Goal: Information Seeking & Learning: Learn about a topic

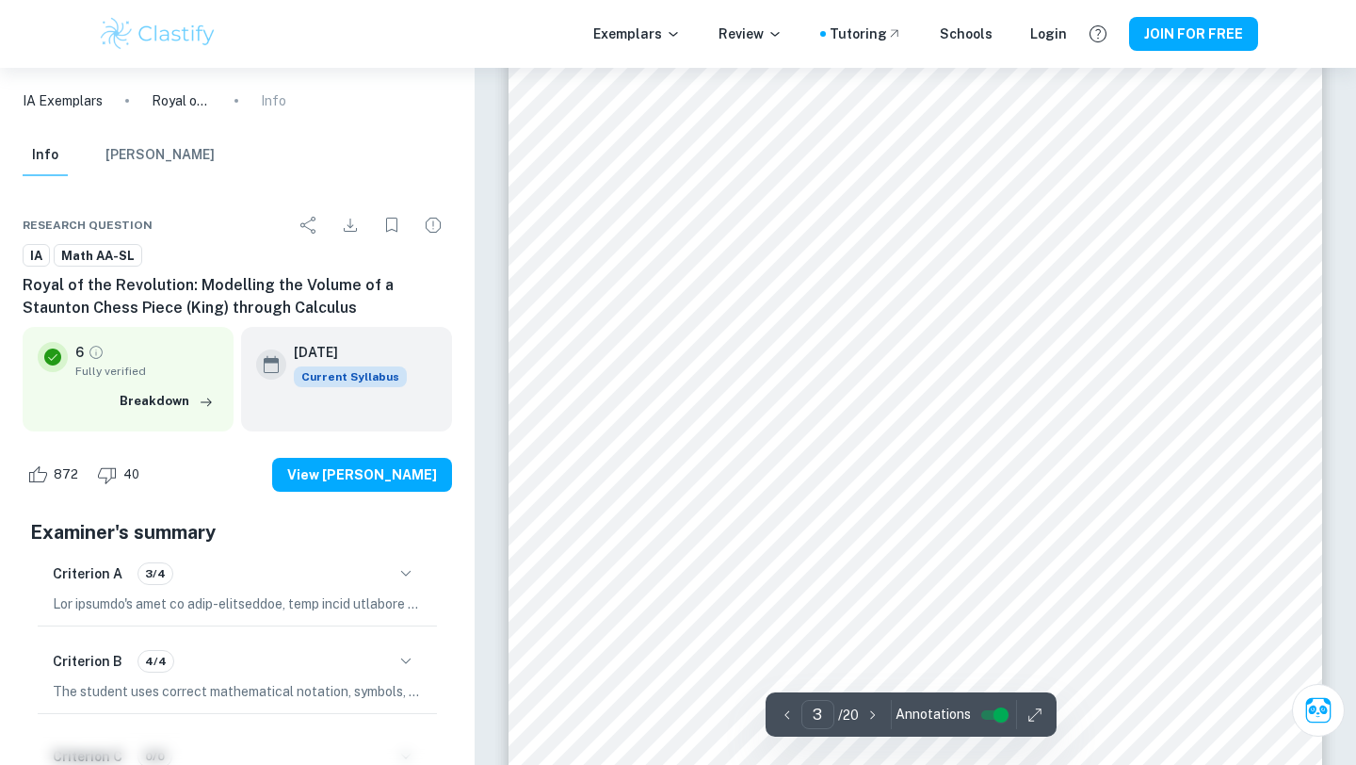
scroll to position [2519, 0]
type input "4"
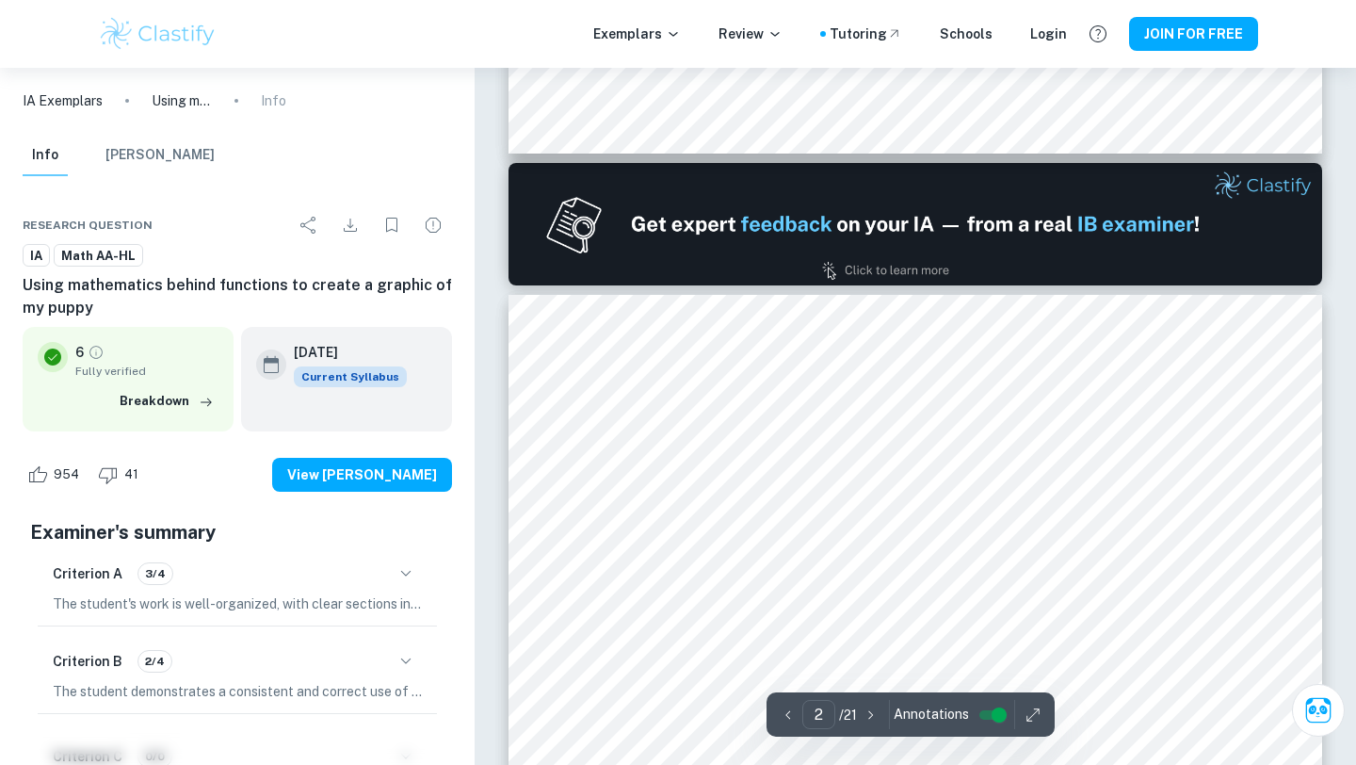
scroll to position [1444, 0]
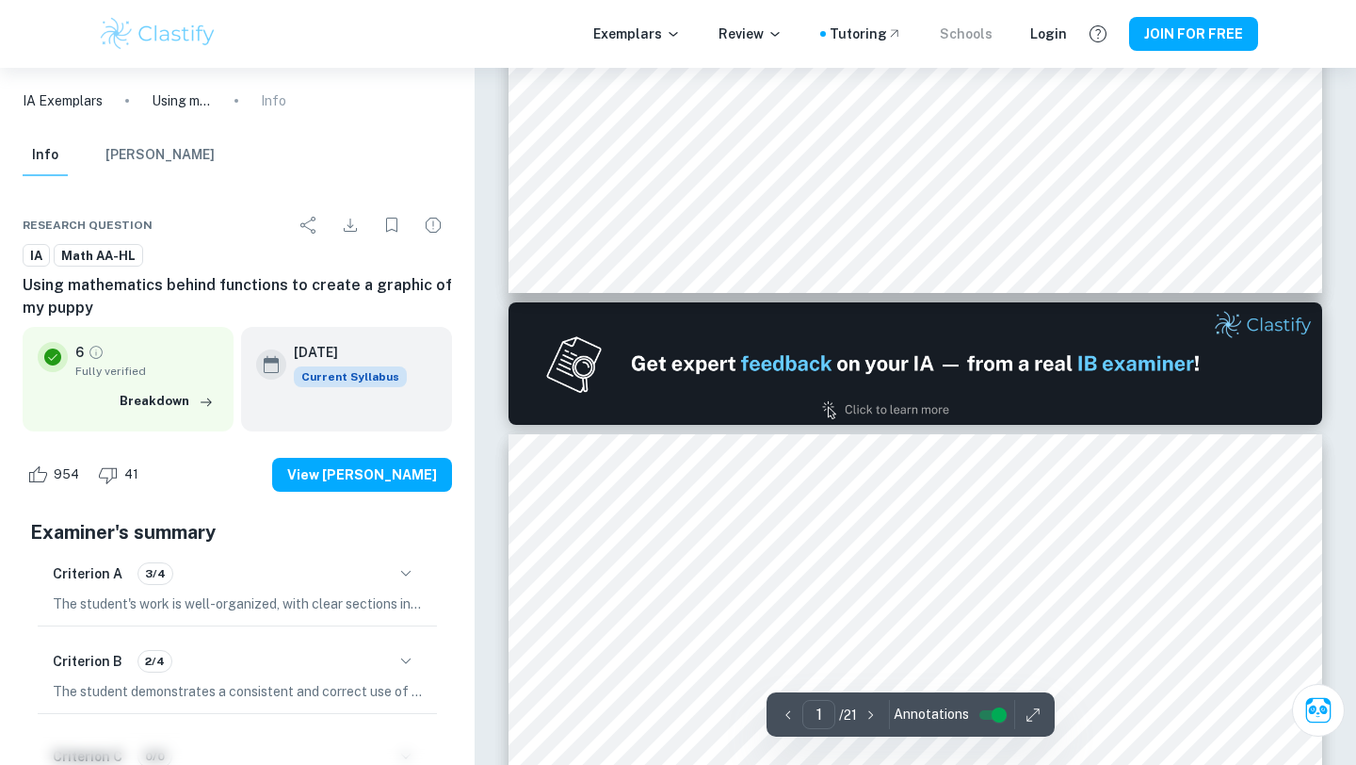
type input "2"
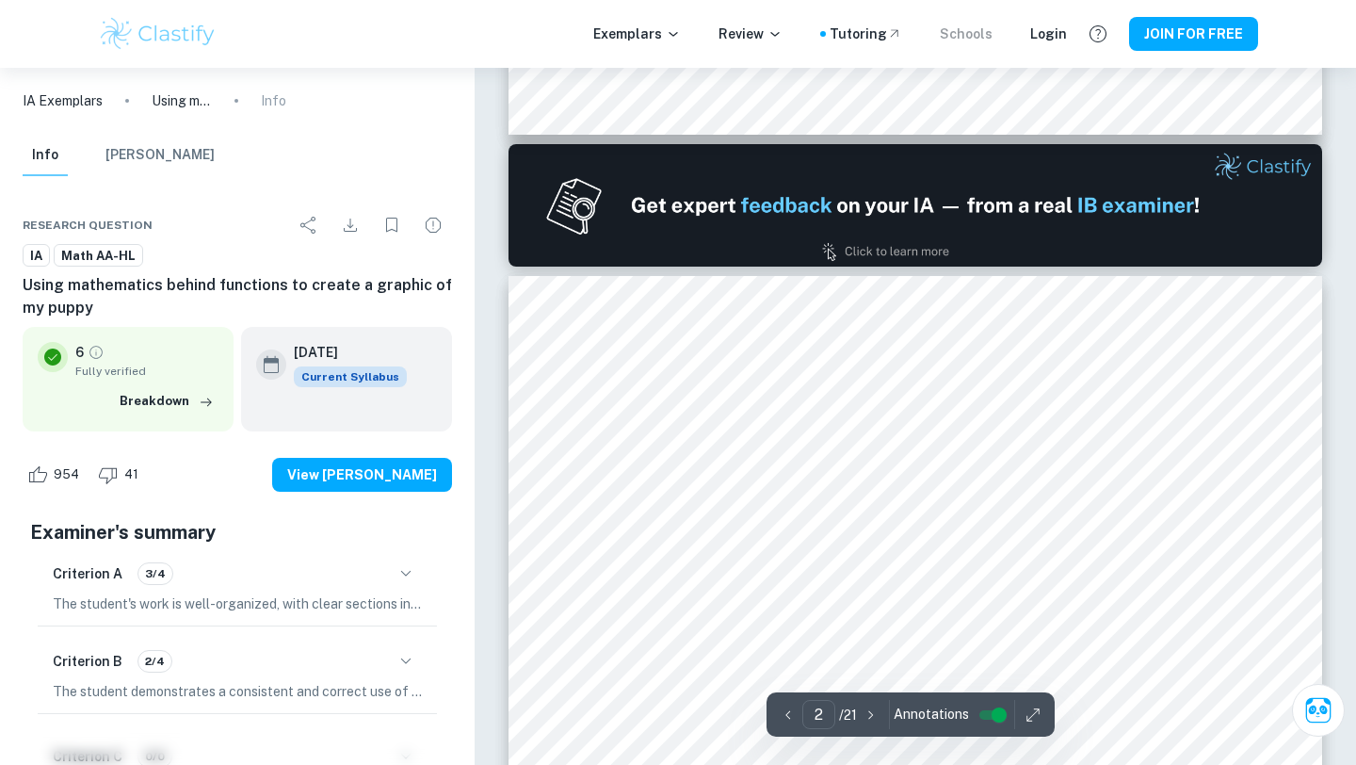
scroll to position [1243, 0]
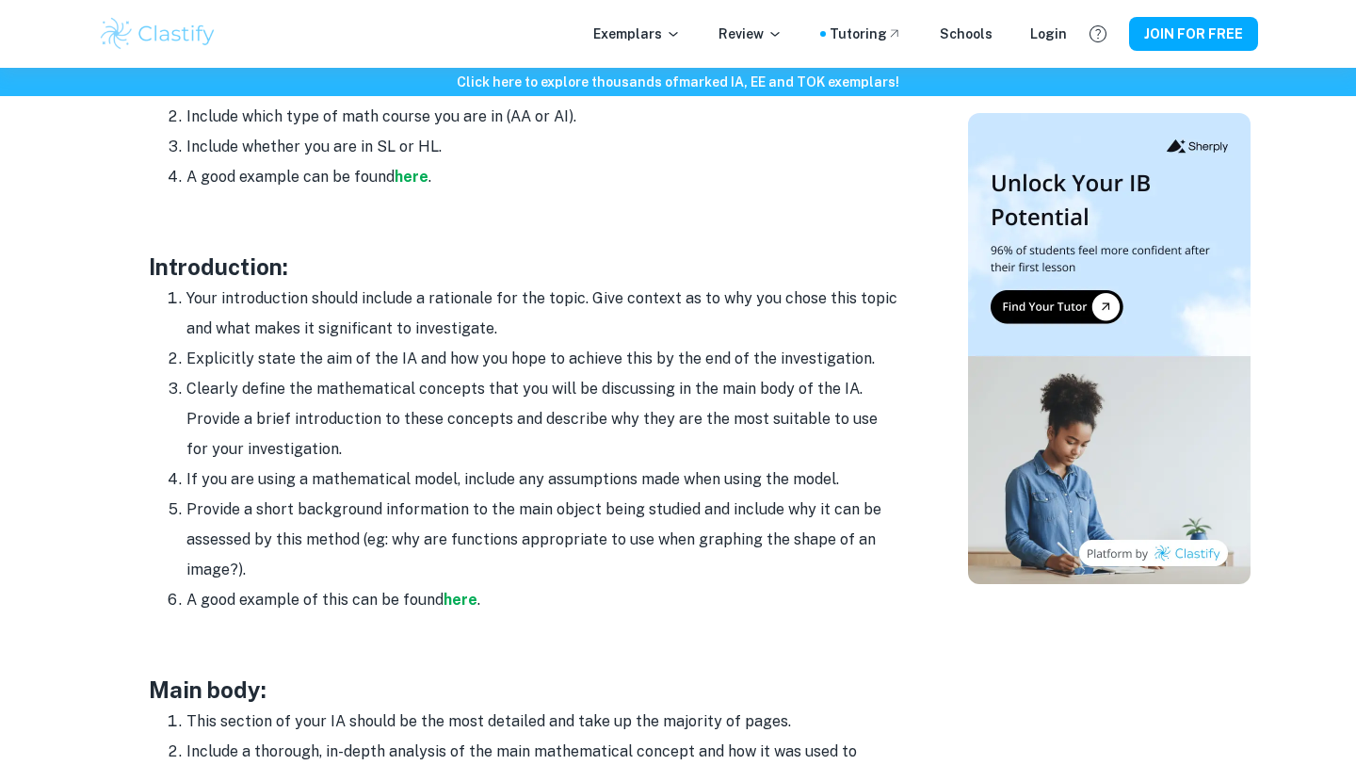
scroll to position [1207, 0]
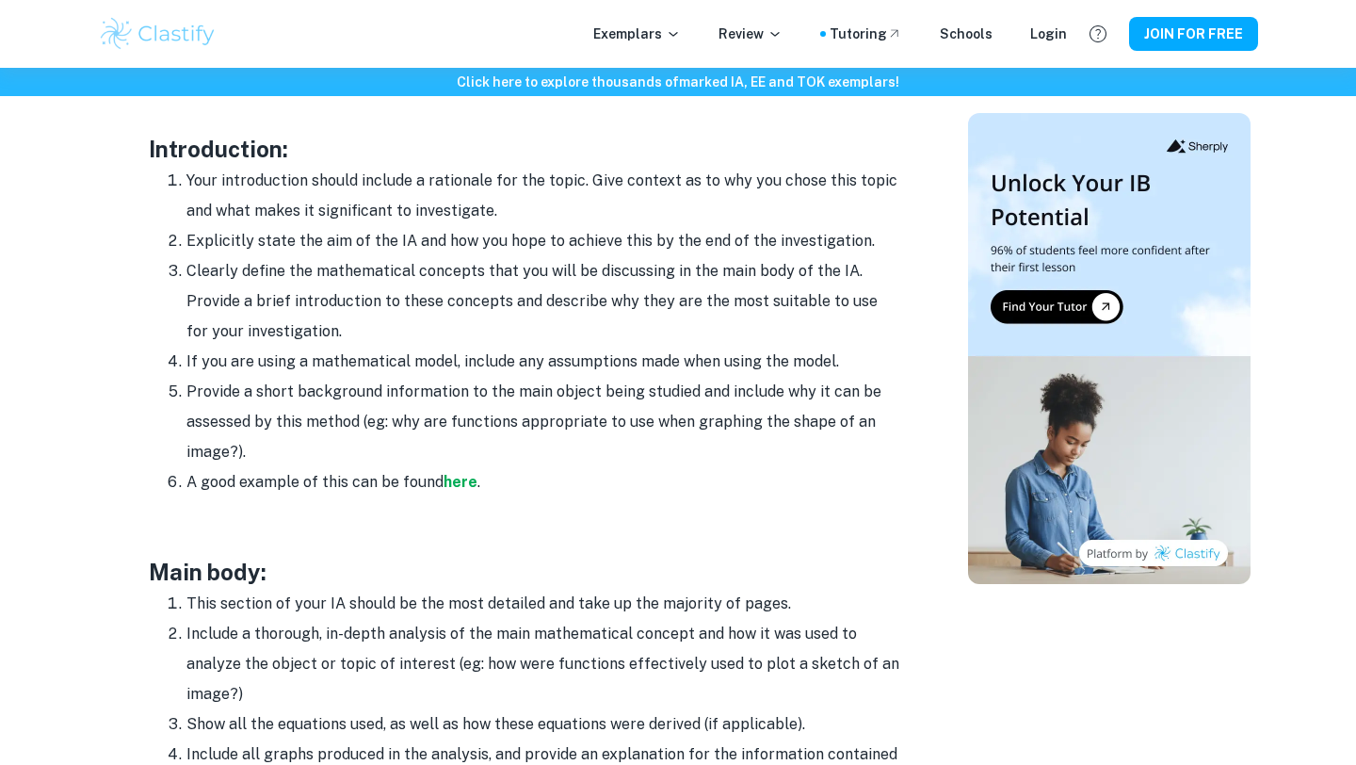
click at [193, 363] on li "If you are using a mathematical model, include any assumptions made when using …" at bounding box center [545, 362] width 716 height 30
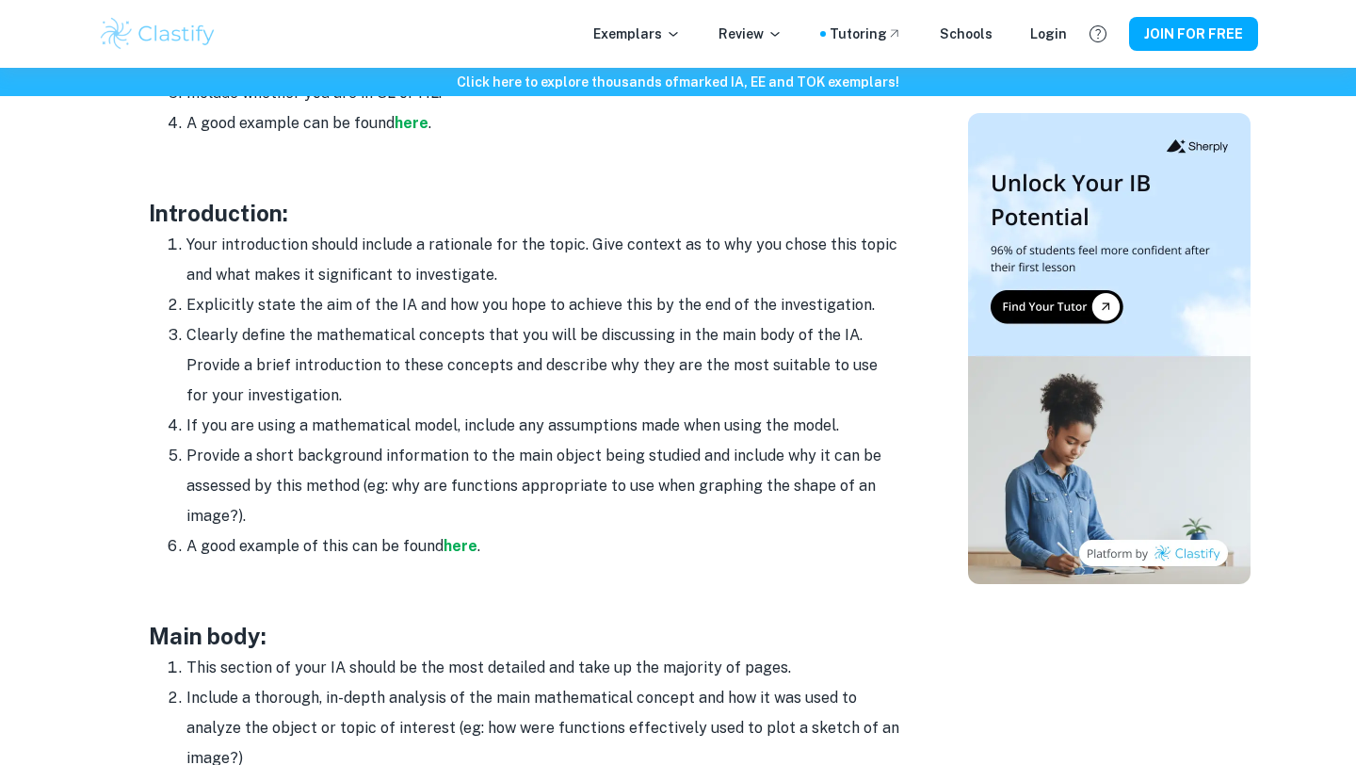
scroll to position [1147, 0]
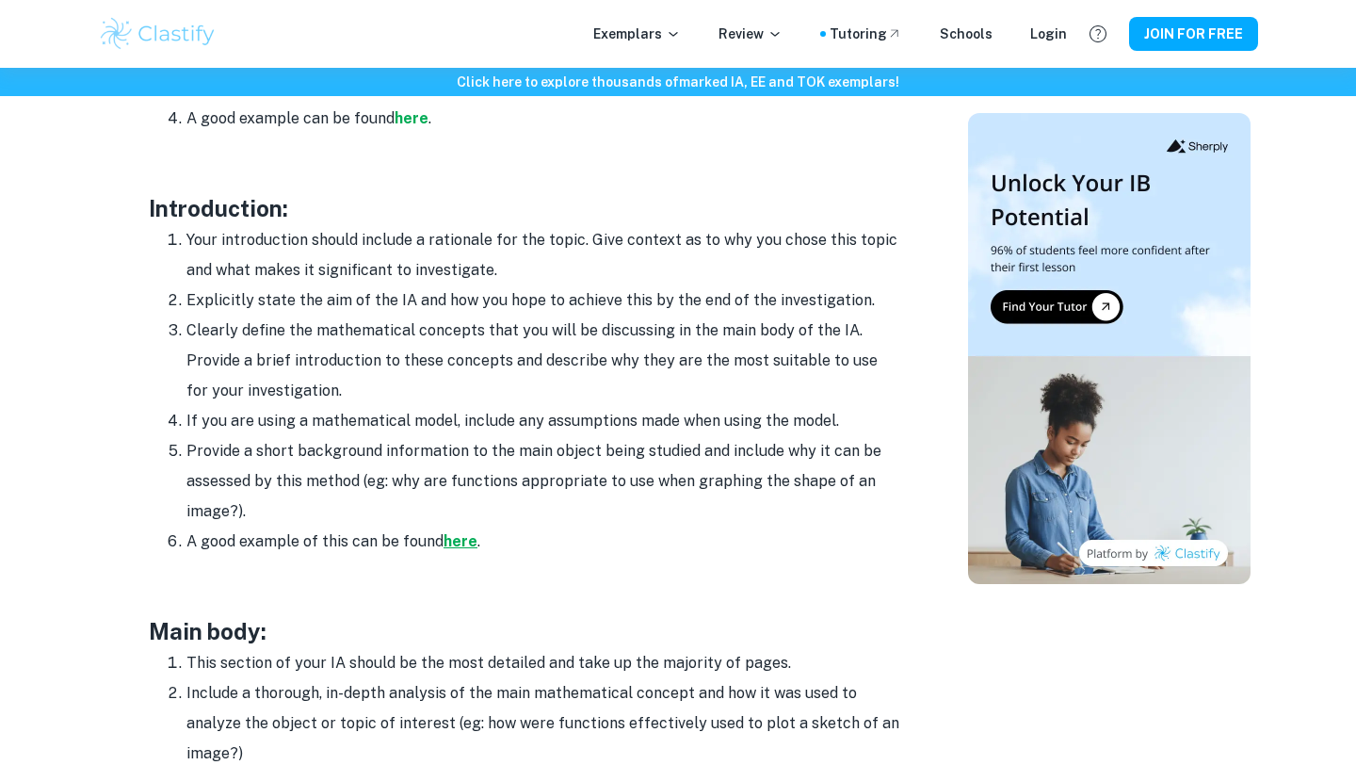
click at [463, 544] on strong "here" at bounding box center [461, 541] width 34 height 18
drag, startPoint x: 199, startPoint y: 329, endPoint x: 321, endPoint y: 390, distance: 136.9
click at [322, 391] on li "Clearly define the mathematical concepts that you will be discussing in the mai…" at bounding box center [545, 361] width 716 height 90
drag, startPoint x: 321, startPoint y: 390, endPoint x: 191, endPoint y: 244, distance: 195.5
click at [191, 244] on ol "Your introduction should include a rationale for the topic. Give context as to …" at bounding box center [526, 391] width 754 height 332
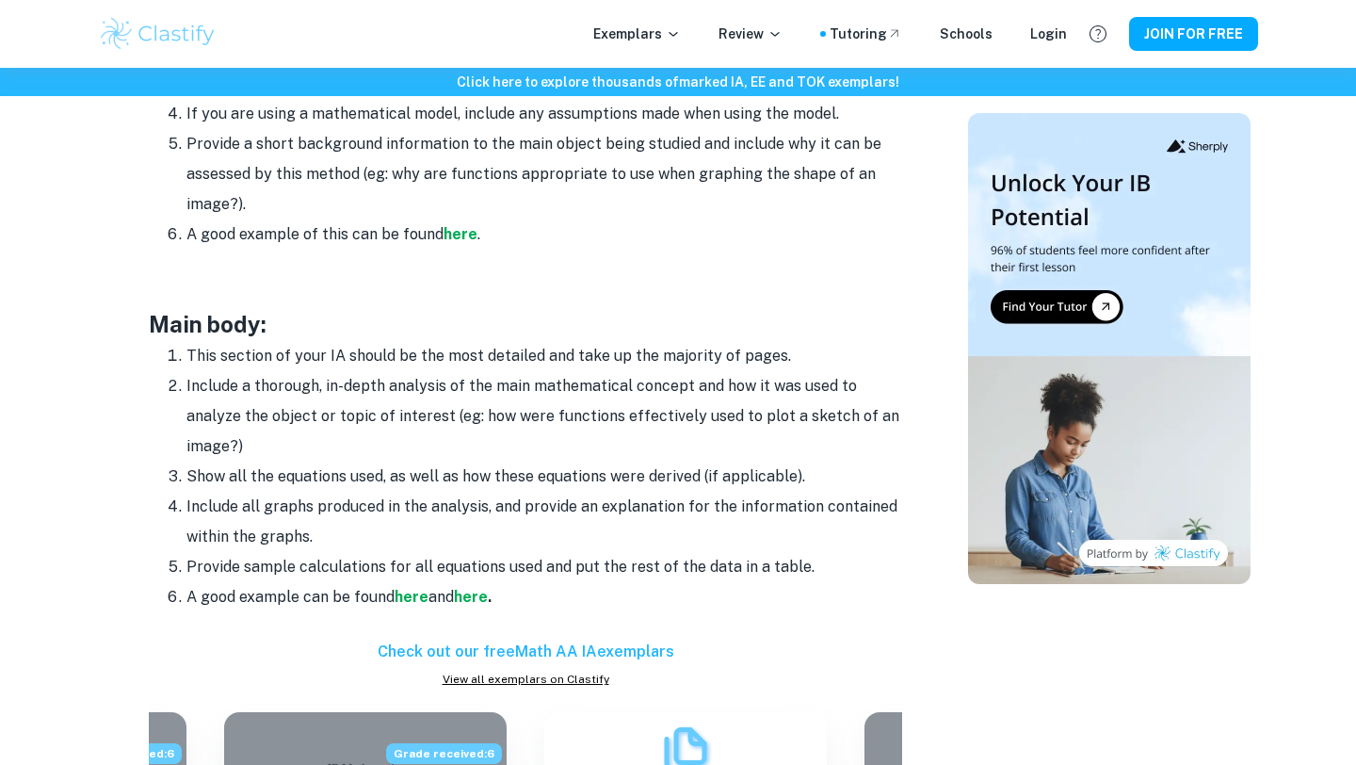
scroll to position [1453, 0]
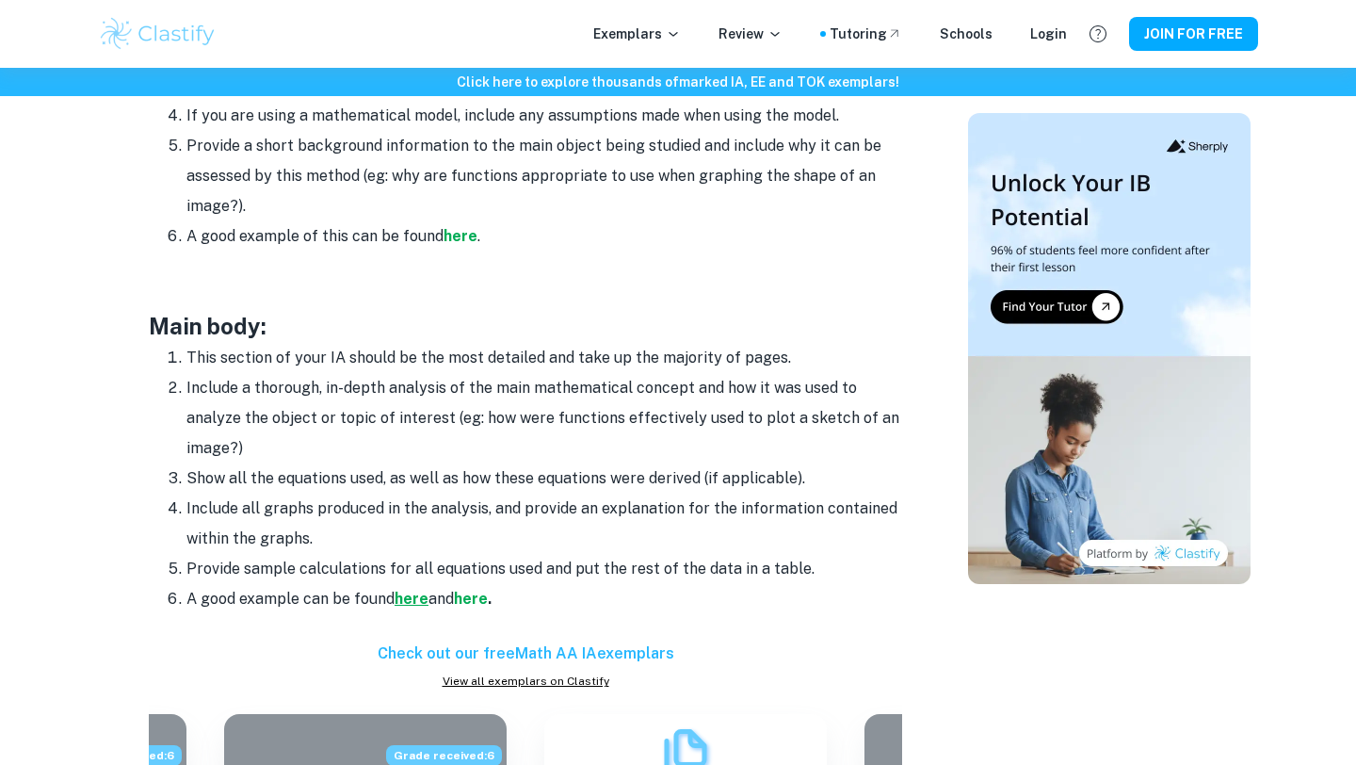
click at [413, 599] on strong "here" at bounding box center [412, 599] width 34 height 18
click at [478, 604] on strong "here" at bounding box center [471, 599] width 34 height 18
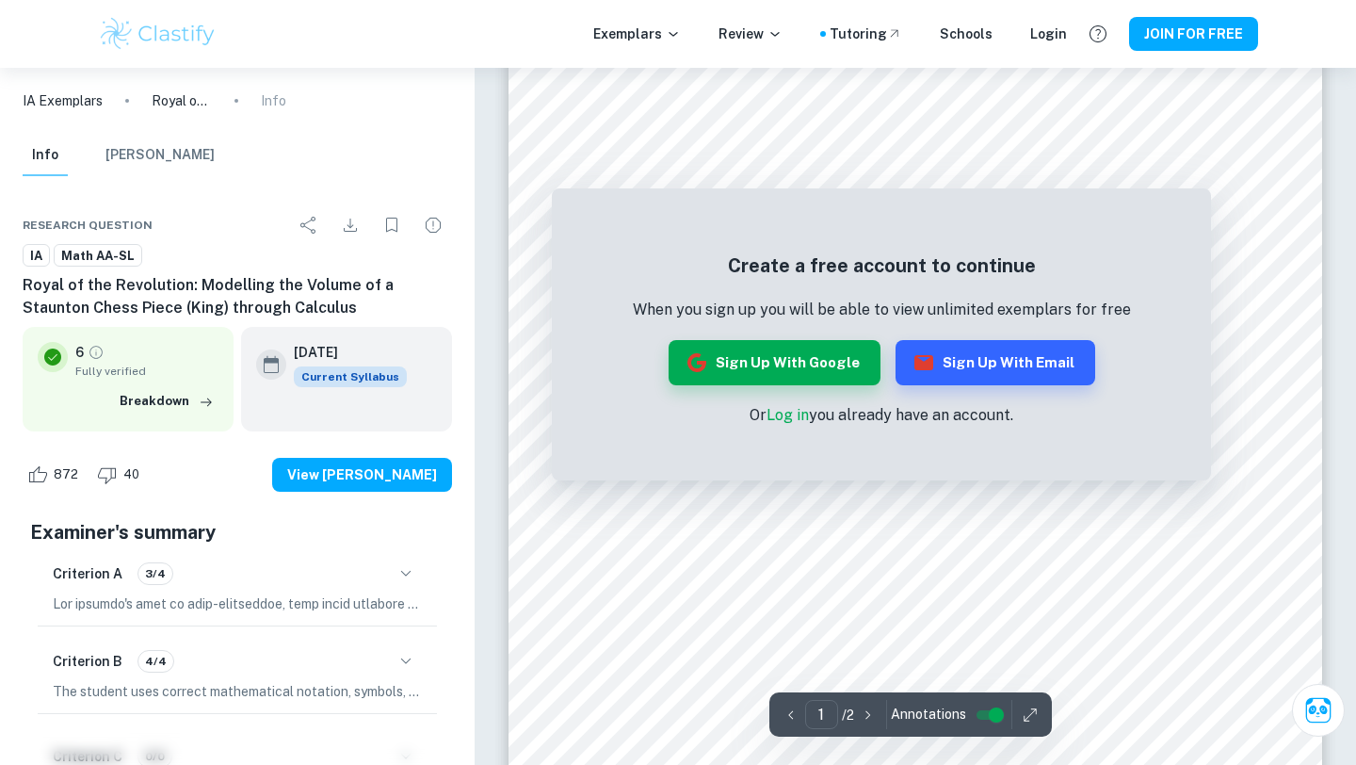
scroll to position [181, 0]
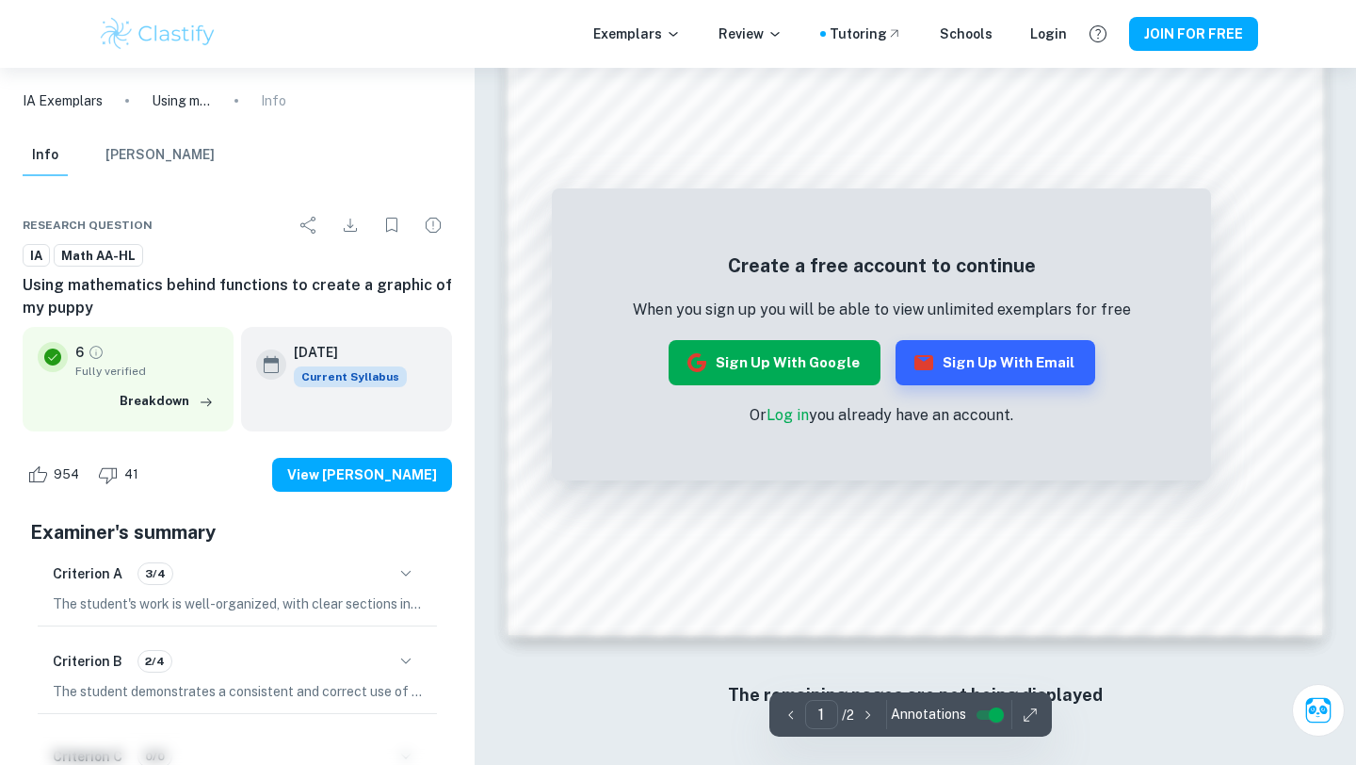
click at [755, 363] on button "Sign up with Google" at bounding box center [775, 362] width 212 height 45
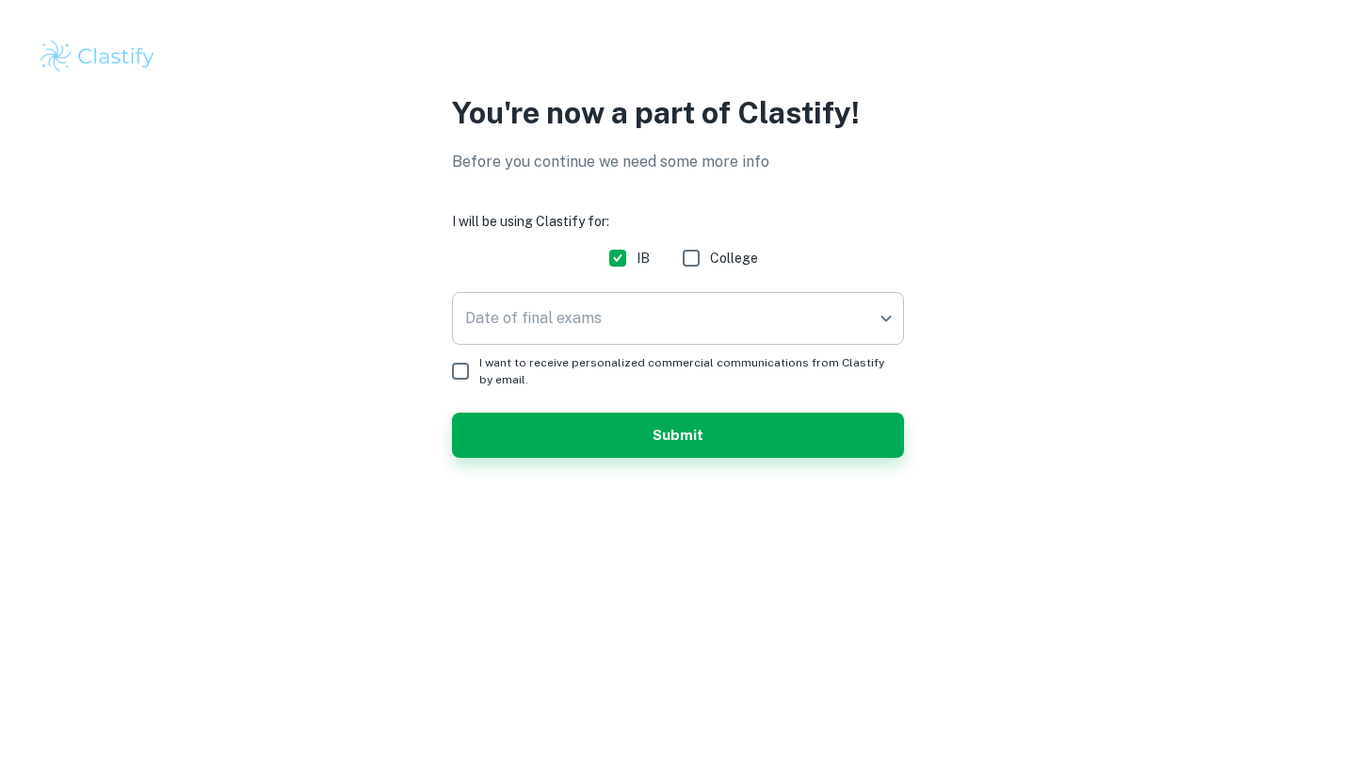
click at [475, 313] on body "We value your privacy We use cookies to enhance your browsing experience, serve…" at bounding box center [678, 382] width 1356 height 765
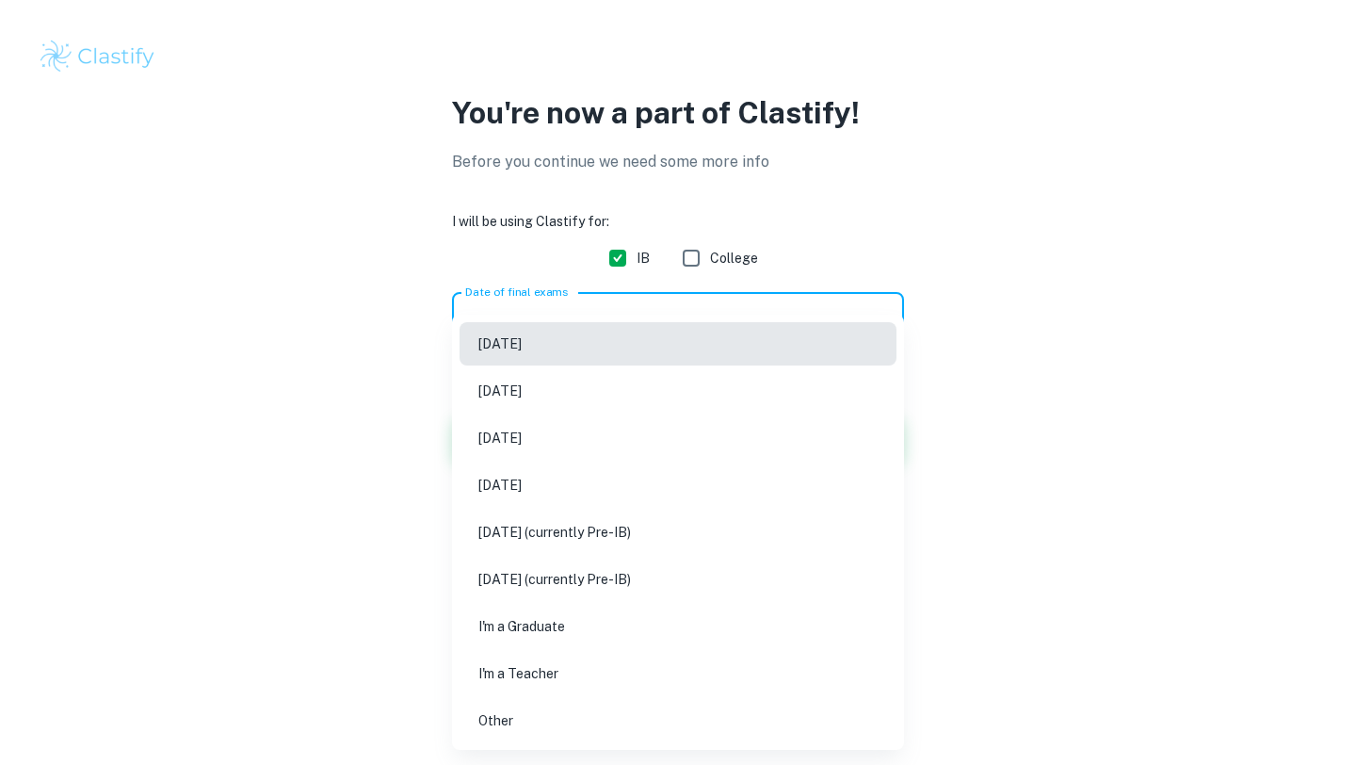
click at [489, 424] on li "May 2026" at bounding box center [678, 437] width 437 height 43
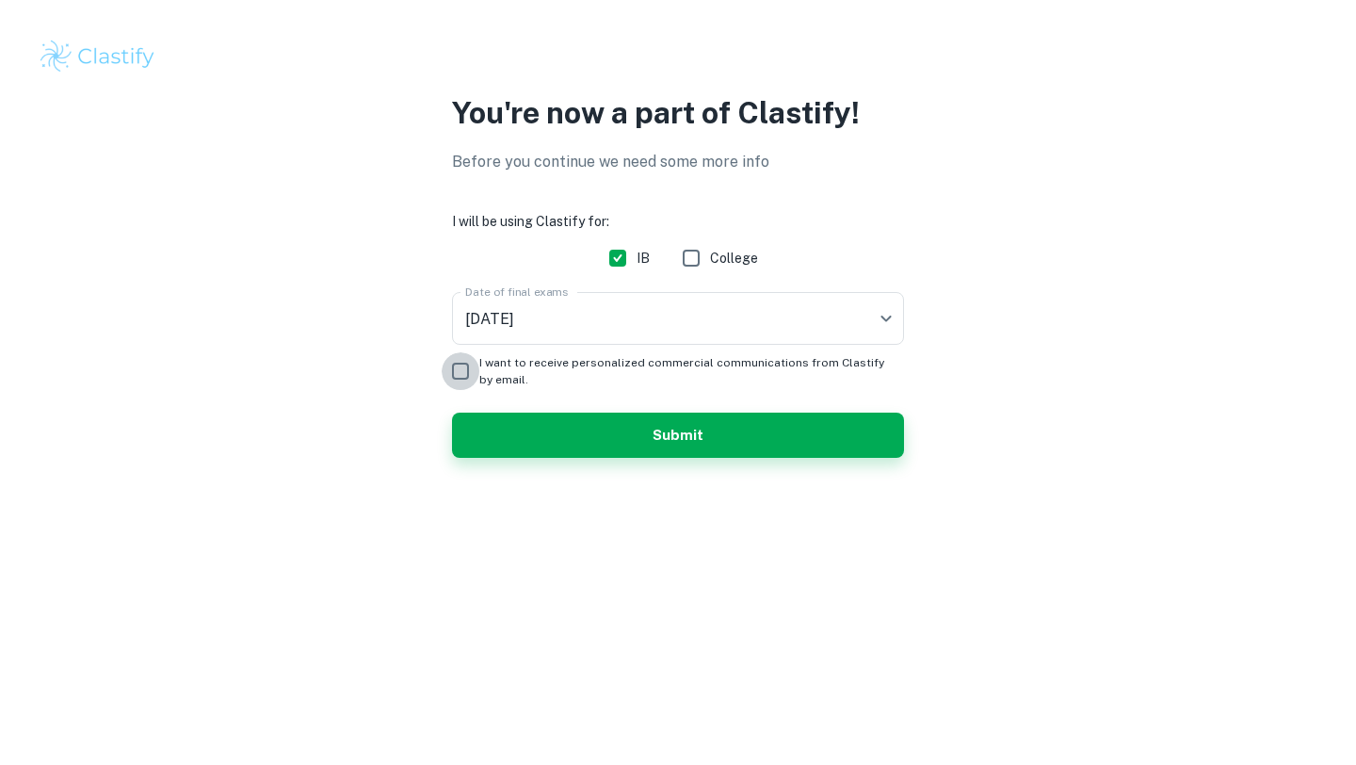
click at [463, 366] on input "I want to receive personalized commercial communications from Clastify by email." at bounding box center [461, 371] width 38 height 38
click at [454, 365] on input "I want to receive personalized commercial communications from Clastify by email." at bounding box center [461, 371] width 38 height 38
checkbox input "false"
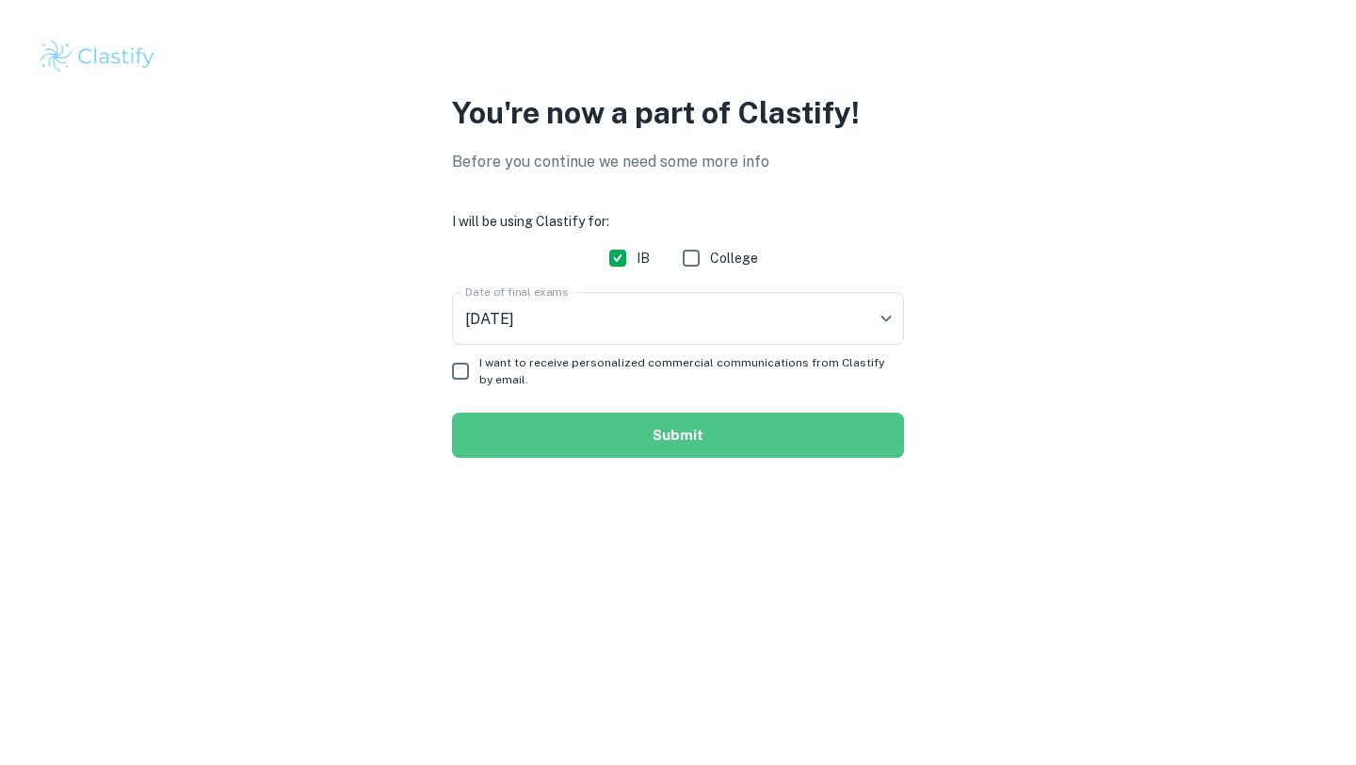
click at [474, 422] on button "Submit" at bounding box center [678, 435] width 452 height 45
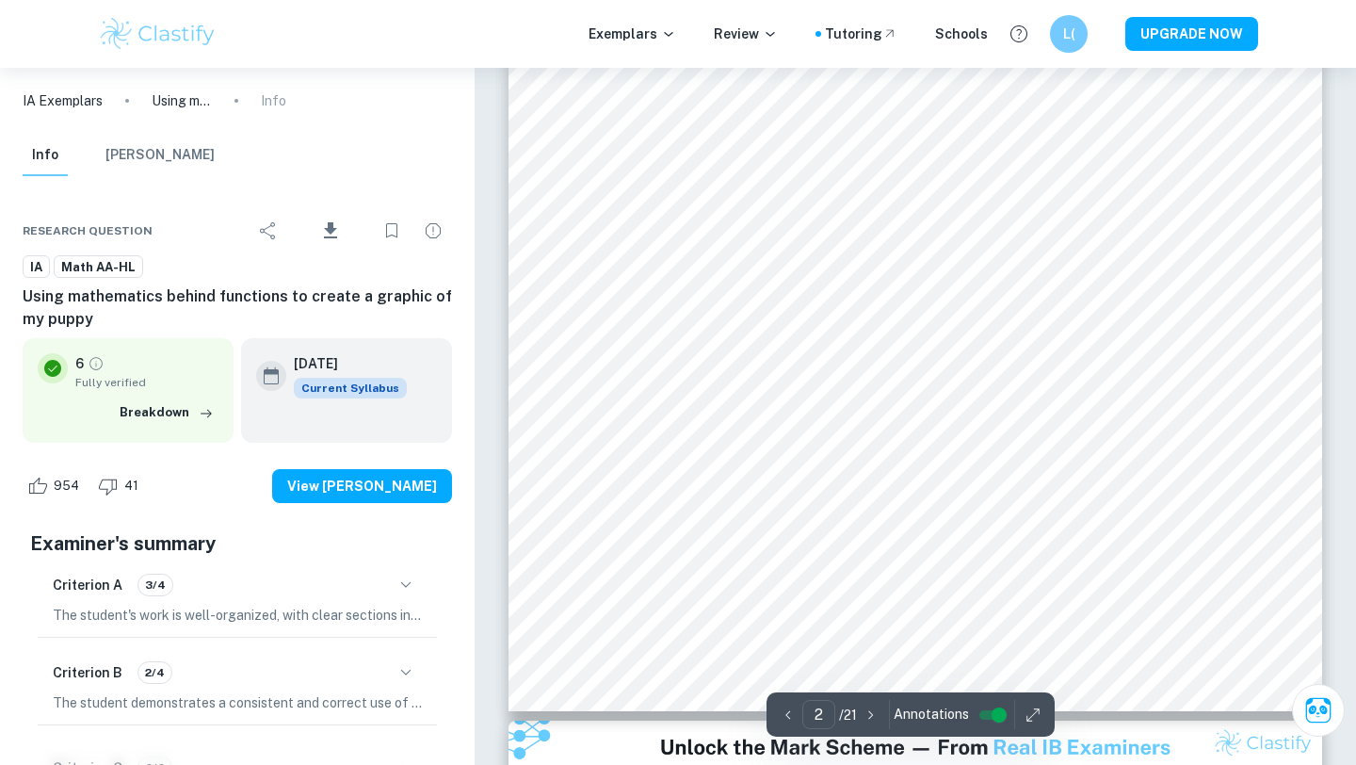
scroll to position [1791, 0]
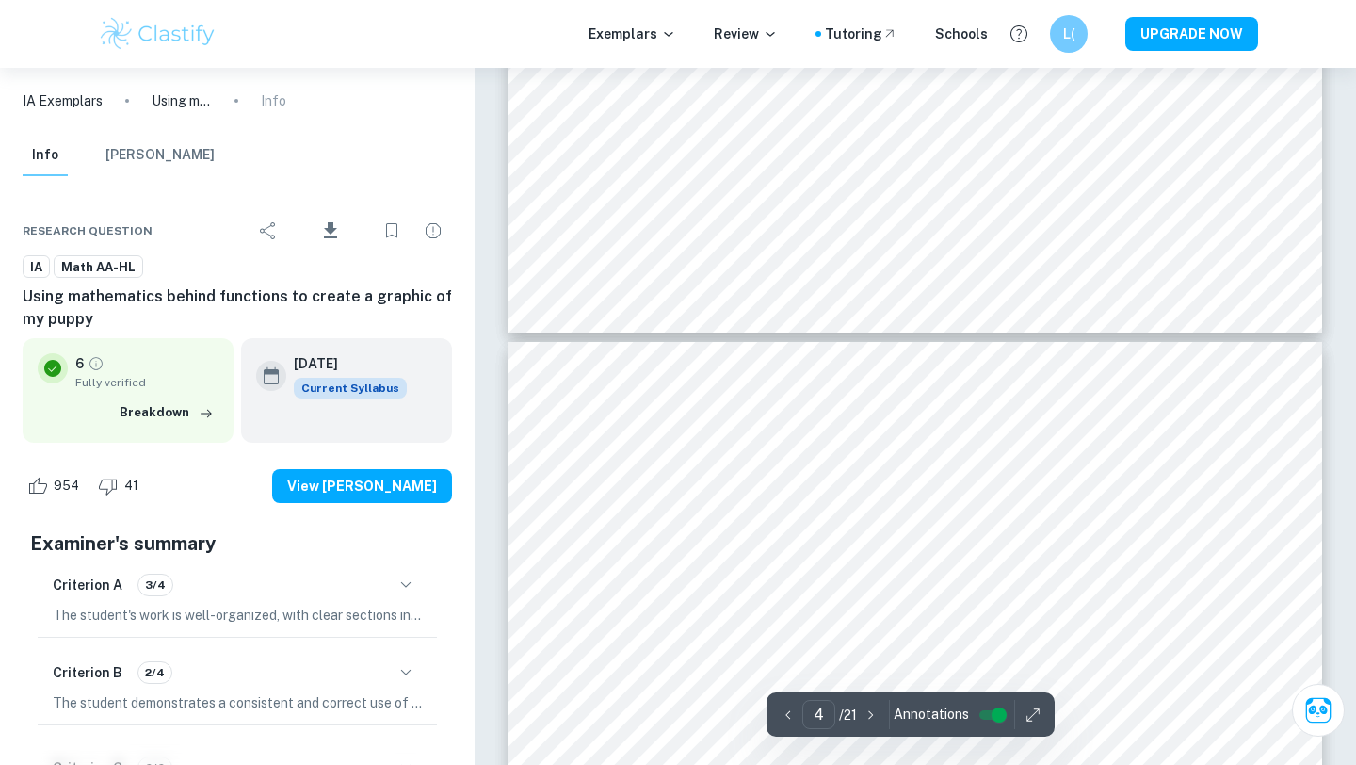
type input "5"
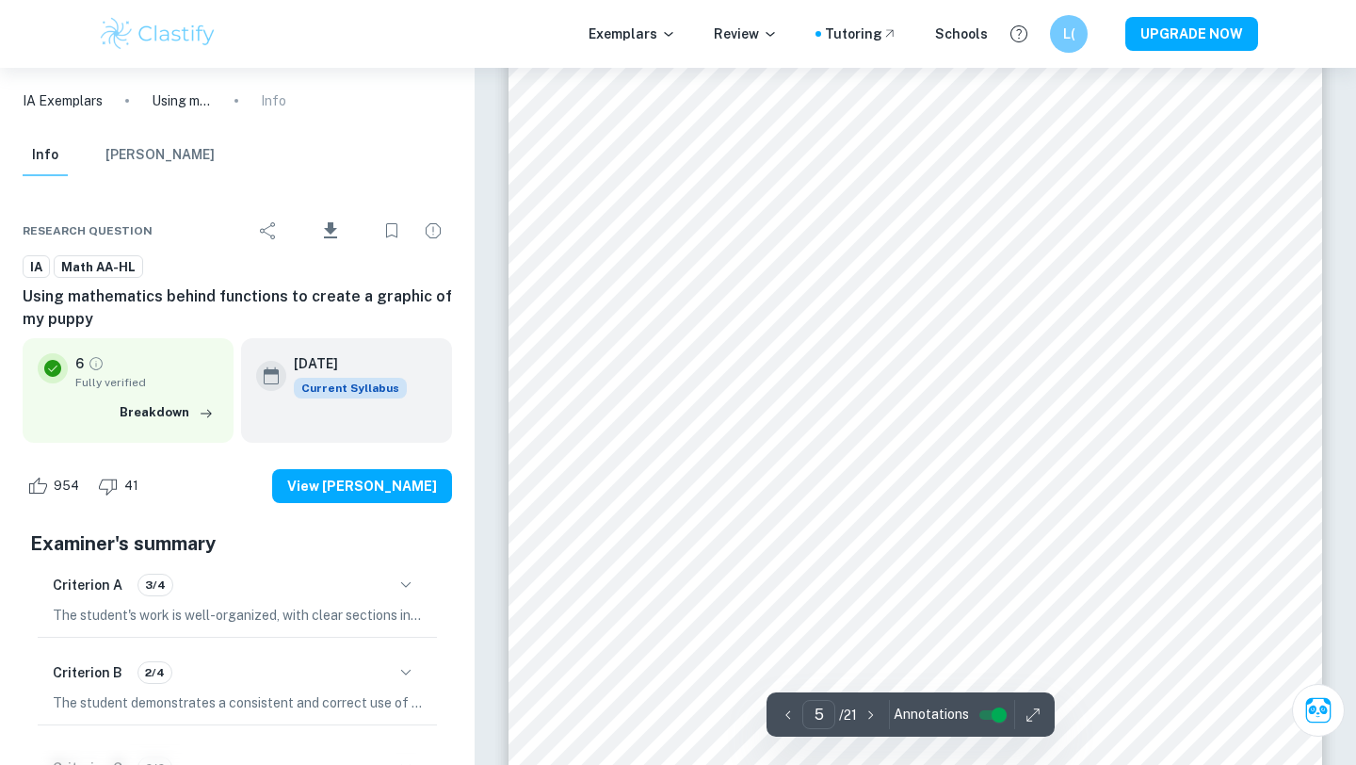
scroll to position [4736, 0]
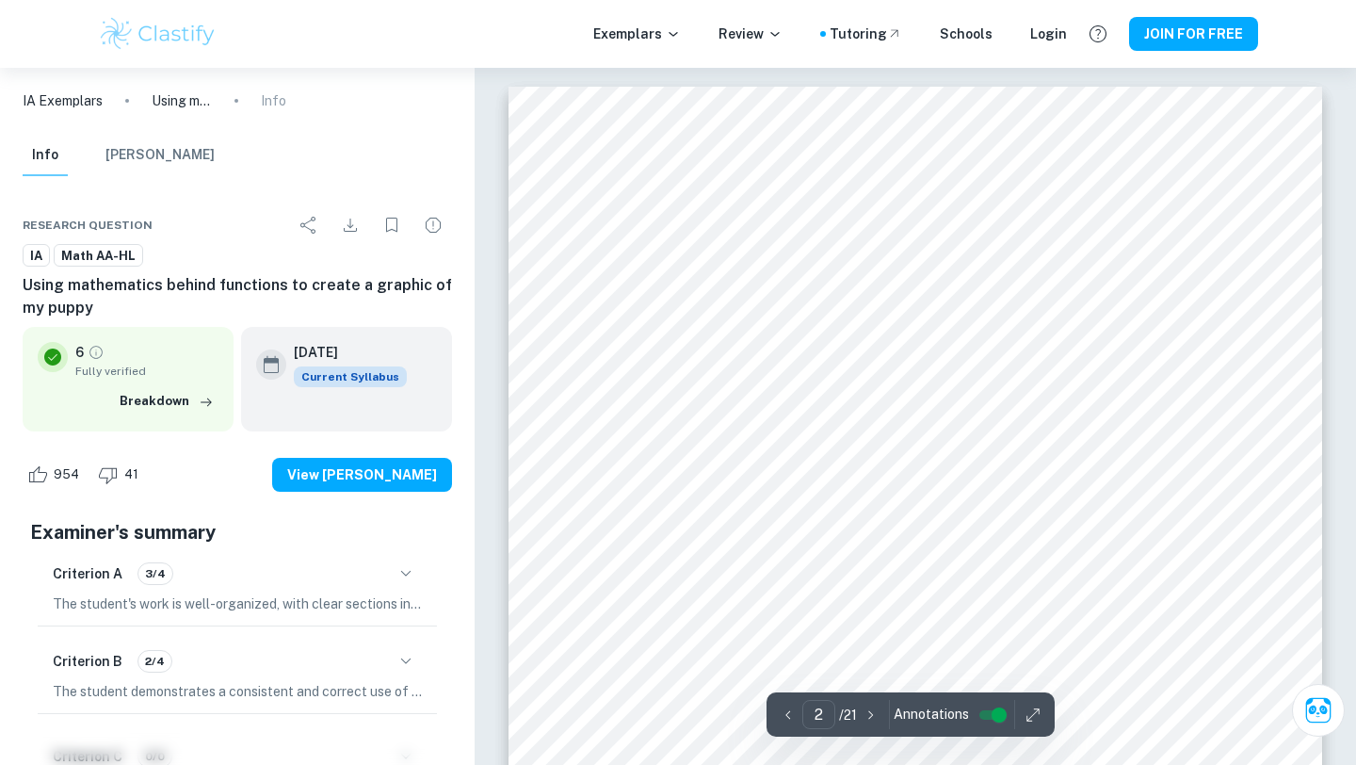
scroll to position [1386, 0]
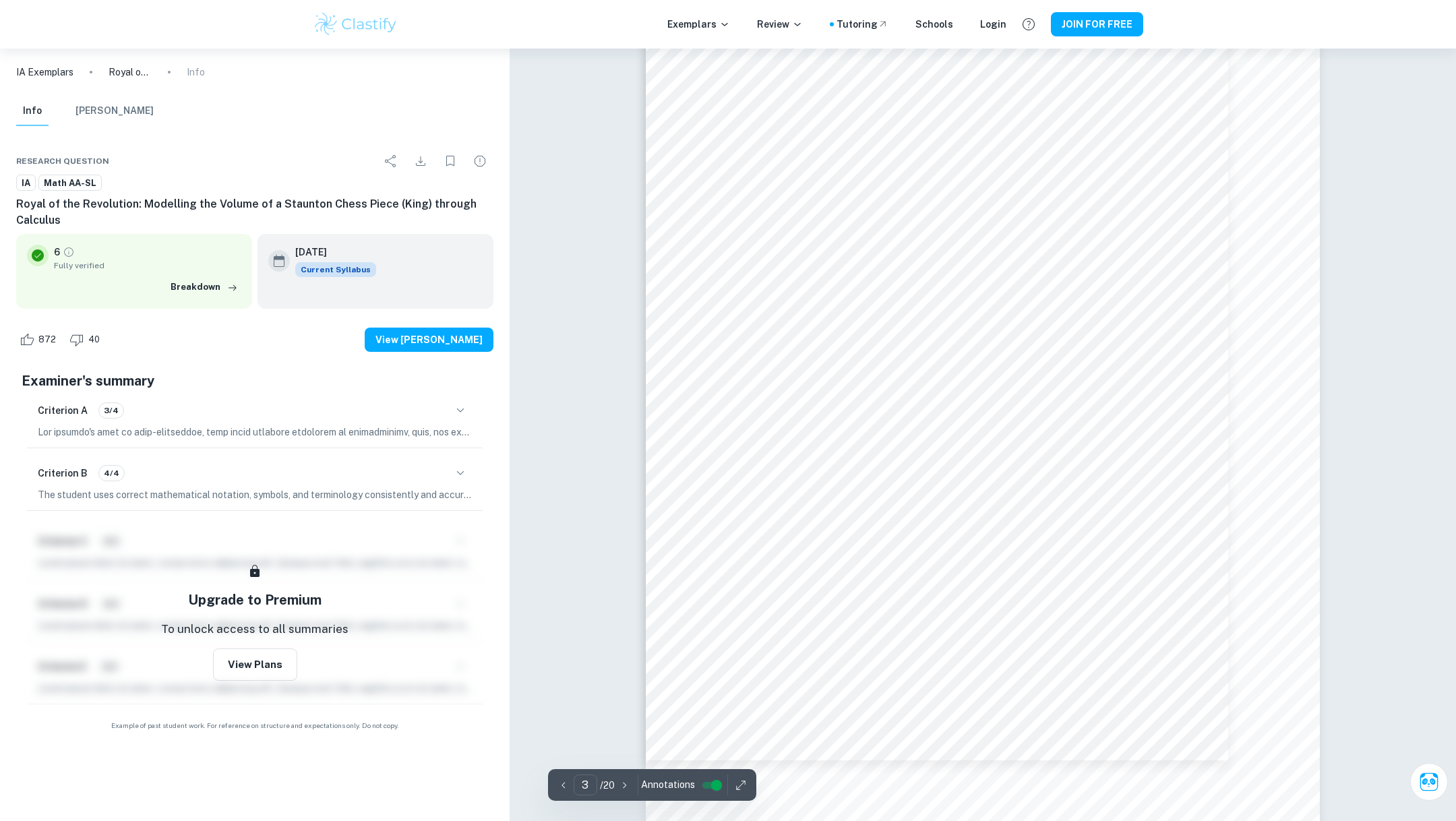
scroll to position [2009, 0]
